Goal: Task Accomplishment & Management: Manage account settings

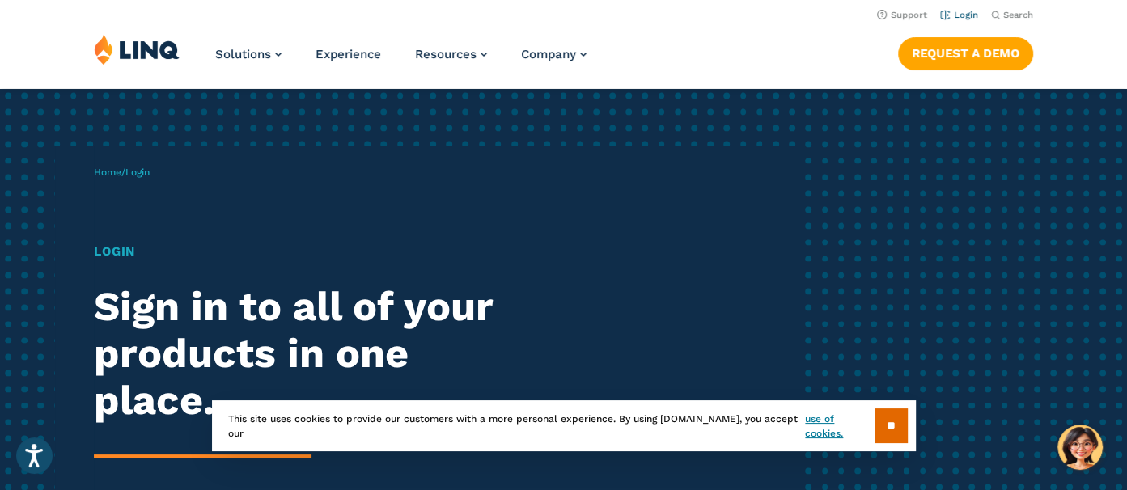
click at [948, 17] on link "Login" at bounding box center [959, 15] width 38 height 11
click at [894, 414] on input "**" at bounding box center [891, 426] width 33 height 35
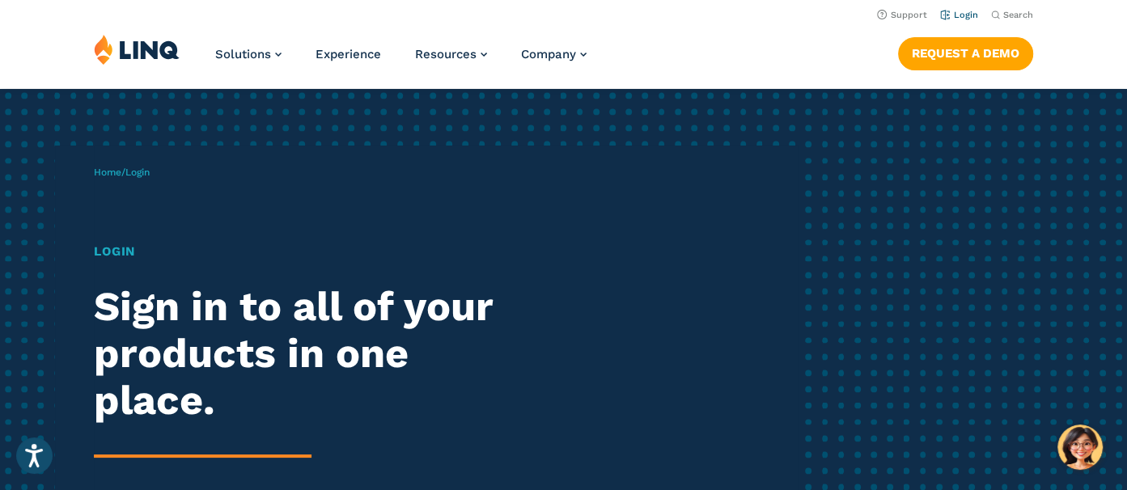
click at [948, 15] on link "Login" at bounding box center [959, 15] width 38 height 11
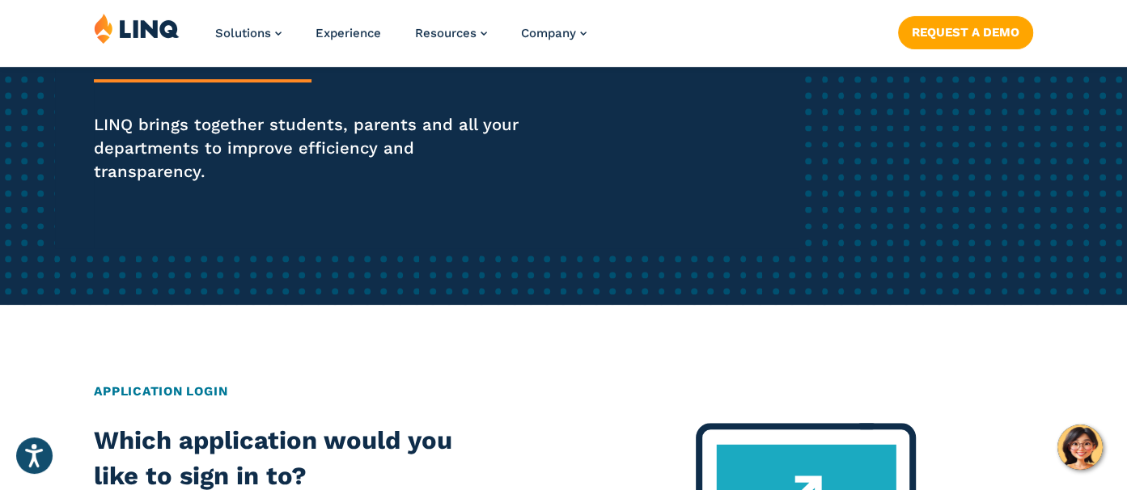
scroll to position [629, 0]
